Goal: Check status: Check status

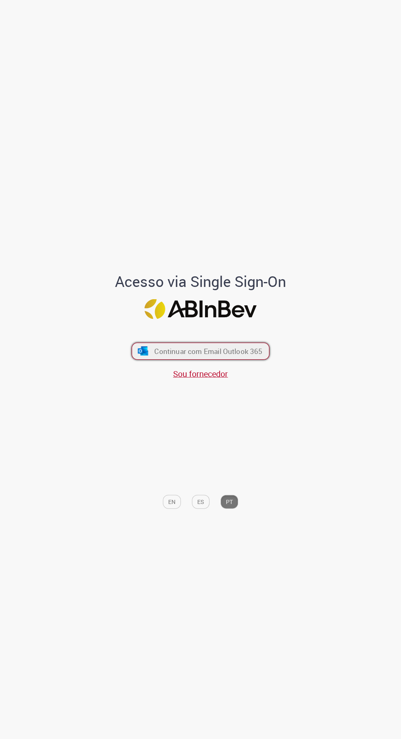
click at [244, 356] on span "Continuar com Email Outlook 365" at bounding box center [208, 350] width 108 height 9
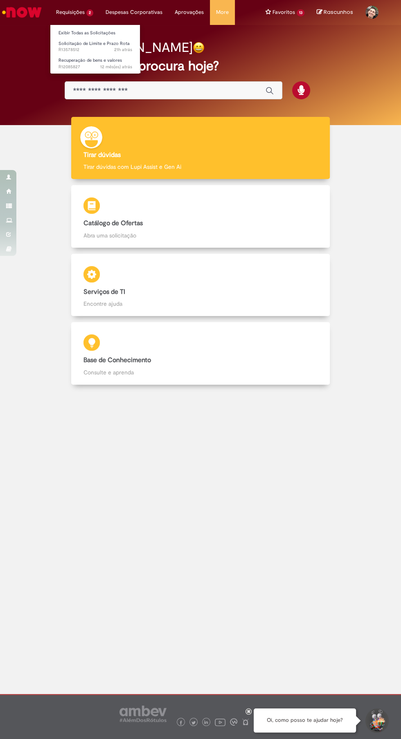
click at [70, 16] on li "Requisições 2 Exibir Todas as Solicitações Solicitação de Limite e Prazo Rota 2…" at bounding box center [74, 12] width 49 height 25
click at [106, 36] on link "Exibir Todas as Solicitações" at bounding box center [95, 33] width 90 height 9
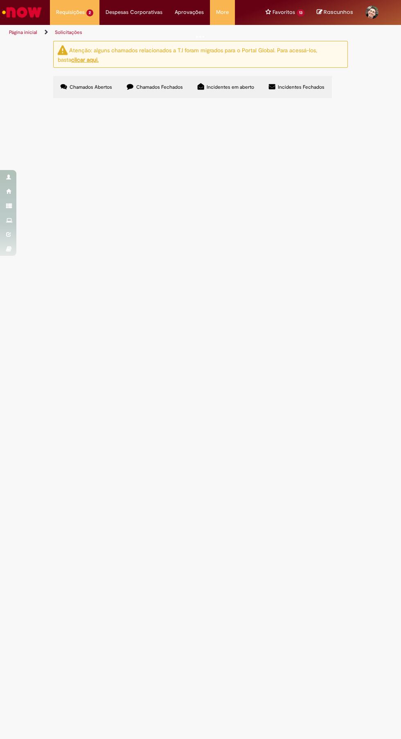
click at [0, 0] on span "Solicito reintegração de posse para o PDV informado." at bounding box center [0, 0] width 0 height 0
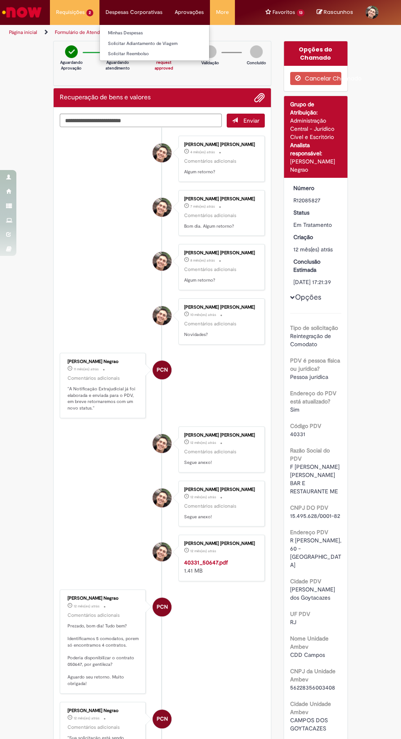
click at [132, 18] on li "Despesas Corporativas Minhas Despesas Solicitar Adiantamento de Viagem Solicita…" at bounding box center [133, 12] width 69 height 25
click at [77, 18] on li "Requisições 2 Exibir Todas as Solicitações Solicitação de Limite e Prazo Rota 2…" at bounding box center [74, 12] width 49 height 25
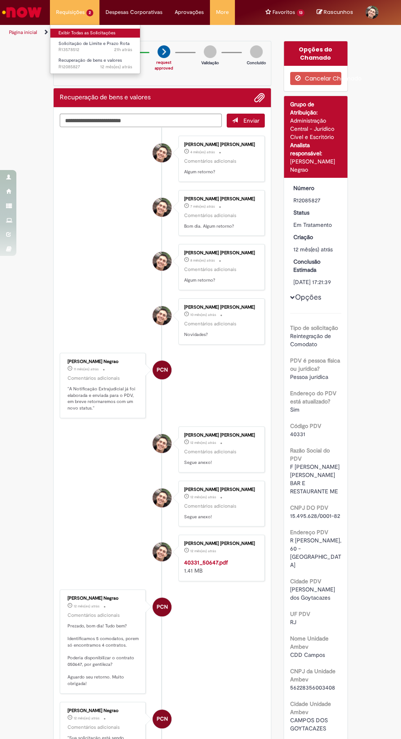
click at [108, 31] on link "Exibir Todas as Solicitações" at bounding box center [95, 33] width 90 height 9
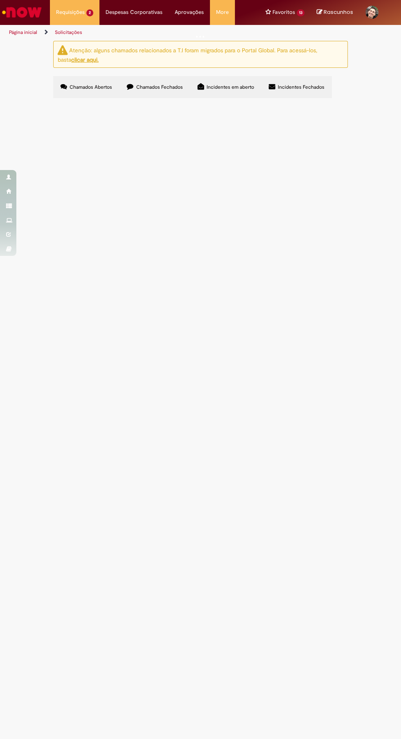
click at [0, 0] on span "Solicitação de Limite e Prazo Rota" at bounding box center [0, 0] width 0 height 0
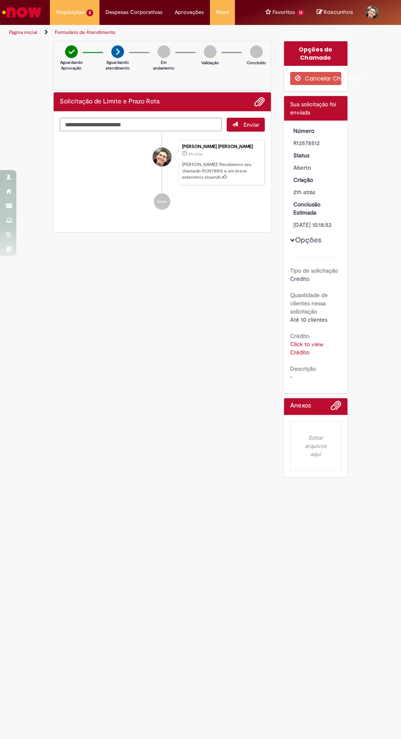
copy div "R13578512"
click at [90, 17] on li "Requisições 2 Exibir Todas as Solicitações Solicitação de Limite e Prazo Rota 2…" at bounding box center [74, 12] width 49 height 25
click at [111, 33] on link "Exibir Todas as Solicitações" at bounding box center [95, 33] width 90 height 9
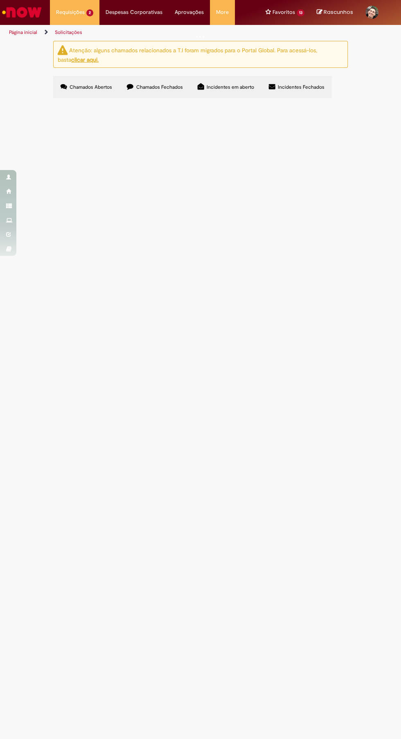
click at [167, 87] on span "Chamados Fechados" at bounding box center [159, 87] width 47 height 7
click at [0, 0] on span "Solicitação de Limite e Prazo Rota" at bounding box center [0, 0] width 0 height 0
click at [0, 0] on span "R13561660" at bounding box center [0, 0] width 0 height 0
click at [0, 0] on span "[DATE] 09:24:07" at bounding box center [0, 0] width 0 height 0
click at [0, 0] on span "Solucionado" at bounding box center [0, 0] width 0 height 0
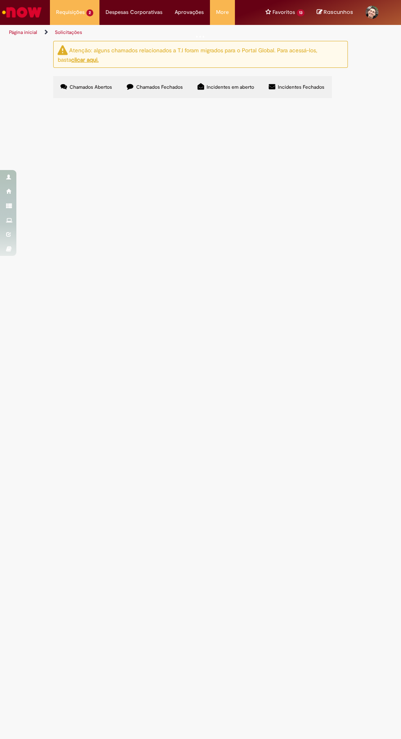
click at [0, 0] on td "-" at bounding box center [0, 0] width 0 height 0
click at [129, 570] on main "Solicitações Atenção: alguns chamados relacionados a T.I foram migrados para o …" at bounding box center [200, 389] width 401 height 699
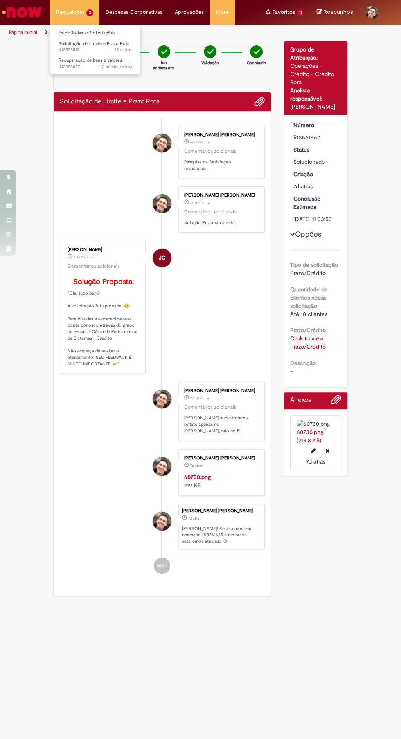
click at [85, 12] on li "Requisições 2 Exibir Todas as Solicitações Solicitação de Limite e Prazo Rota 2…" at bounding box center [74, 12] width 49 height 25
click at [111, 35] on link "Exibir Todas as Solicitações" at bounding box center [95, 33] width 90 height 9
click at [108, 36] on link "Exibir Todas as Solicitações" at bounding box center [95, 33] width 90 height 9
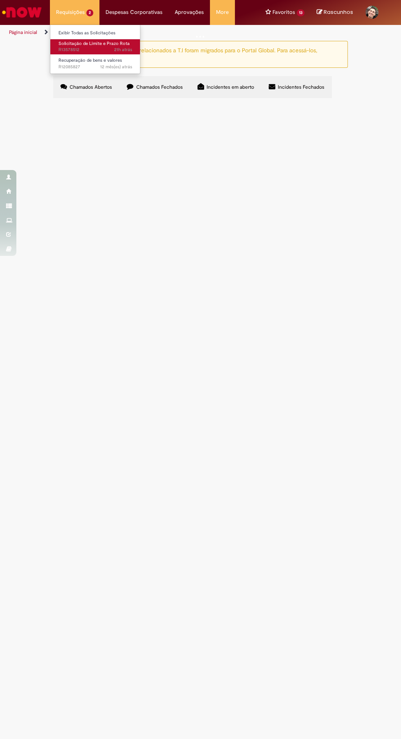
click at [114, 49] on span "21h atrás" at bounding box center [123, 50] width 18 height 6
